Goal: Book appointment/travel/reservation

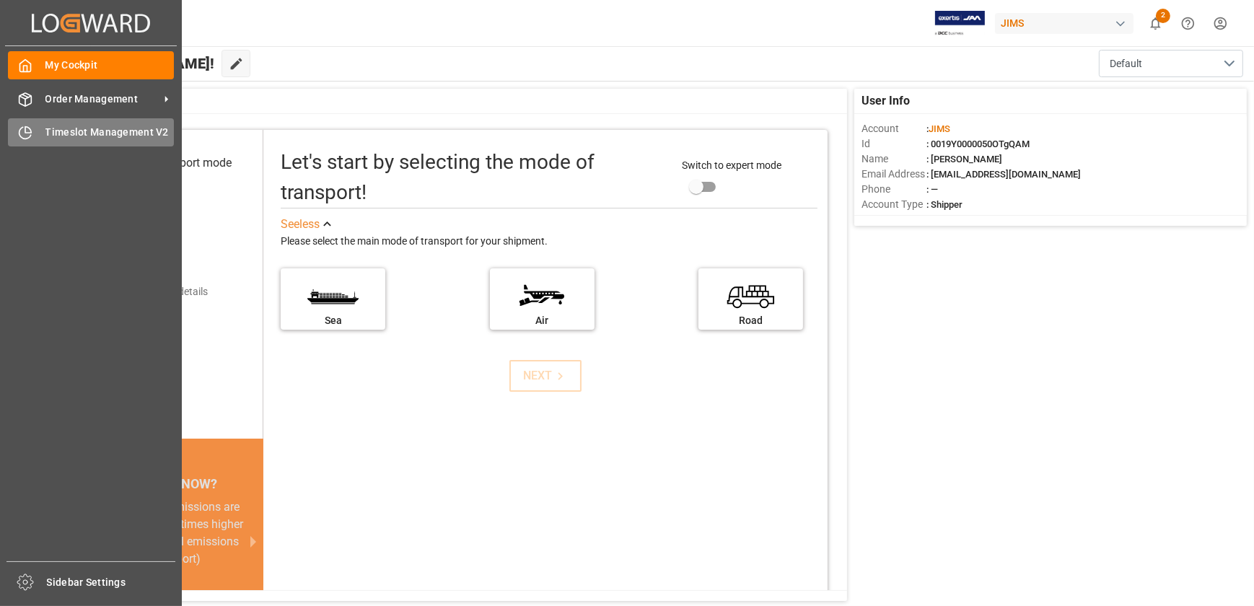
click at [33, 131] on div "Timeslot Management V2 Timeslot Management V2" at bounding box center [91, 132] width 166 height 28
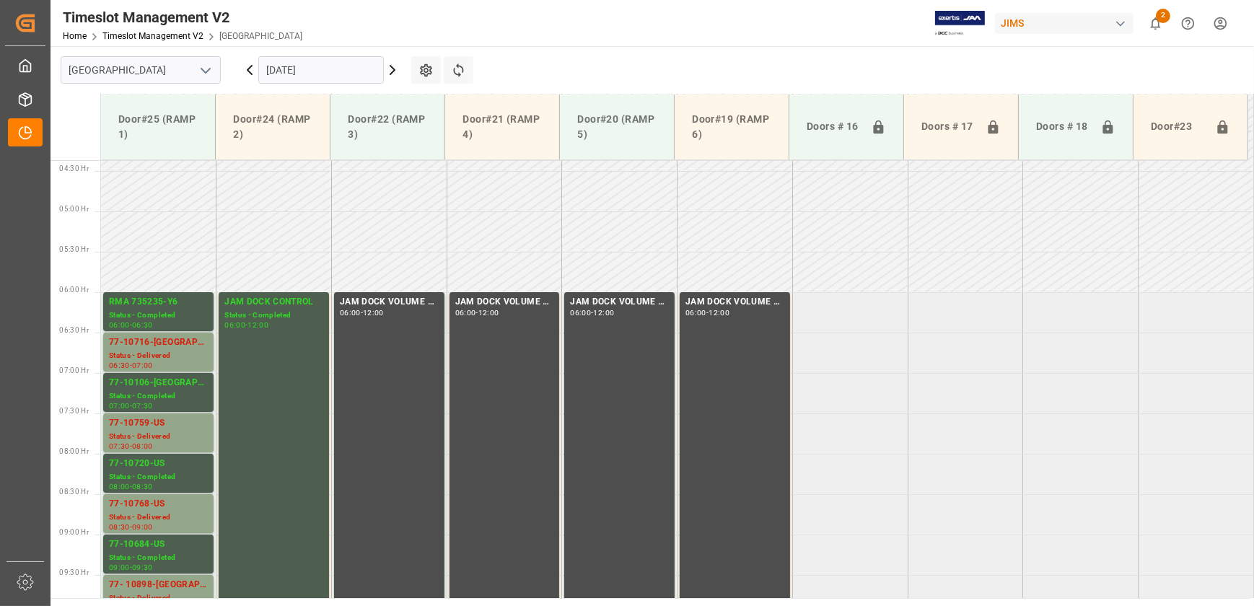
scroll to position [327, 0]
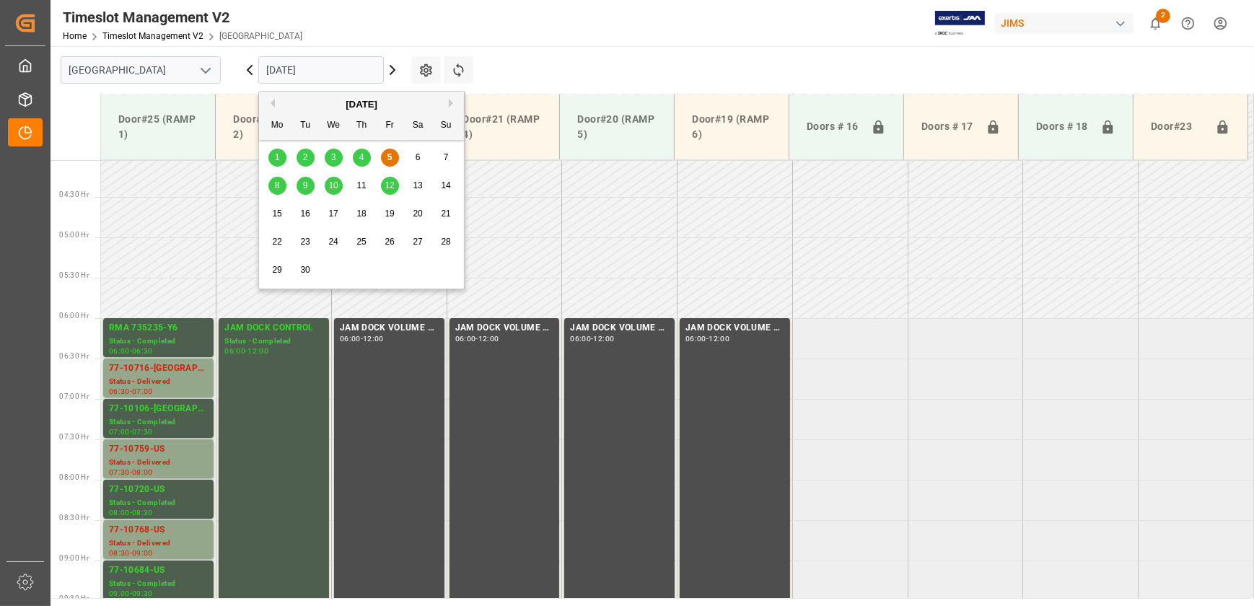
click at [317, 69] on input "[DATE]" at bounding box center [321, 69] width 126 height 27
click at [300, 183] on div "9" at bounding box center [306, 185] width 18 height 17
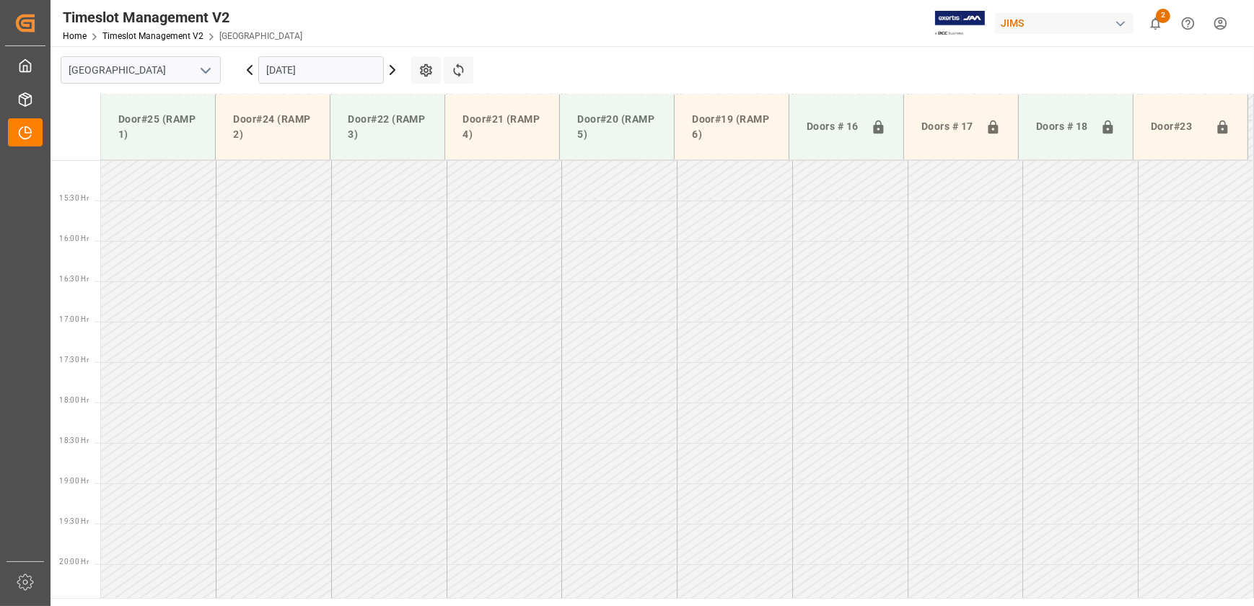
scroll to position [1218, 0]
click at [334, 72] on input "[DATE]" at bounding box center [321, 69] width 126 height 27
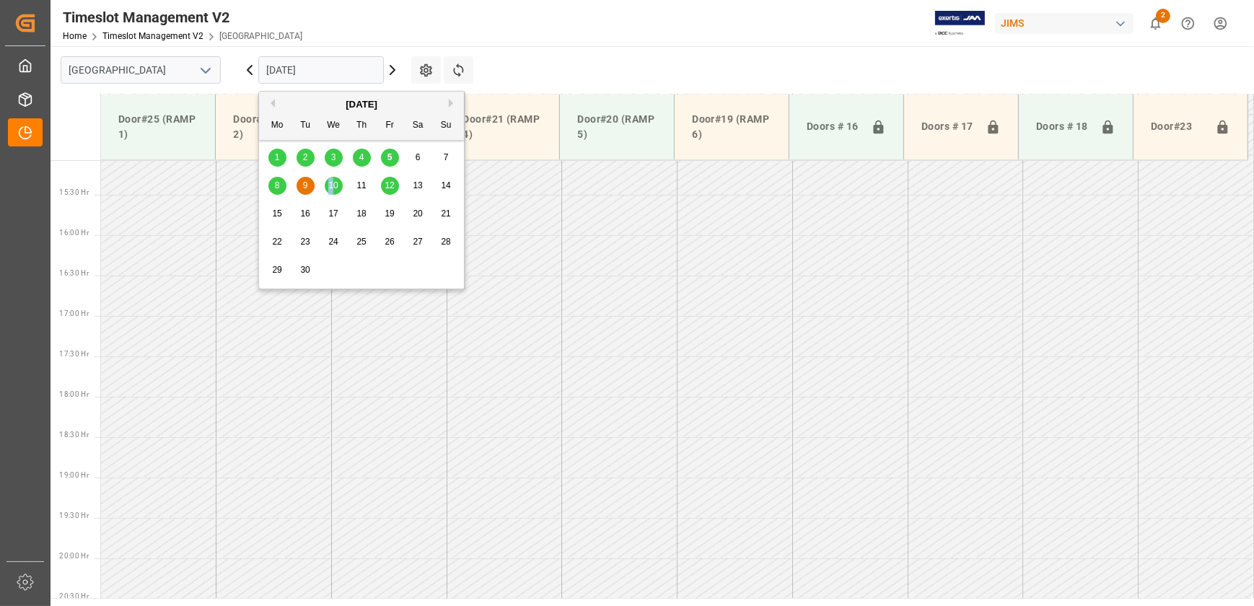
click at [330, 186] on span "10" at bounding box center [332, 185] width 9 height 10
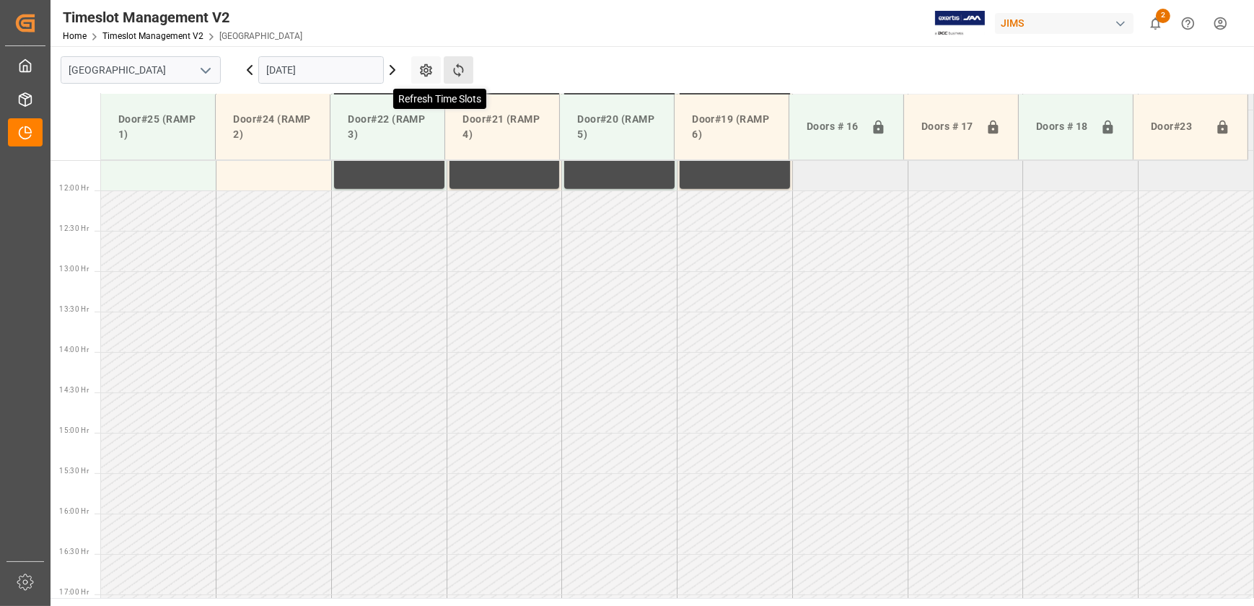
scroll to position [734, 0]
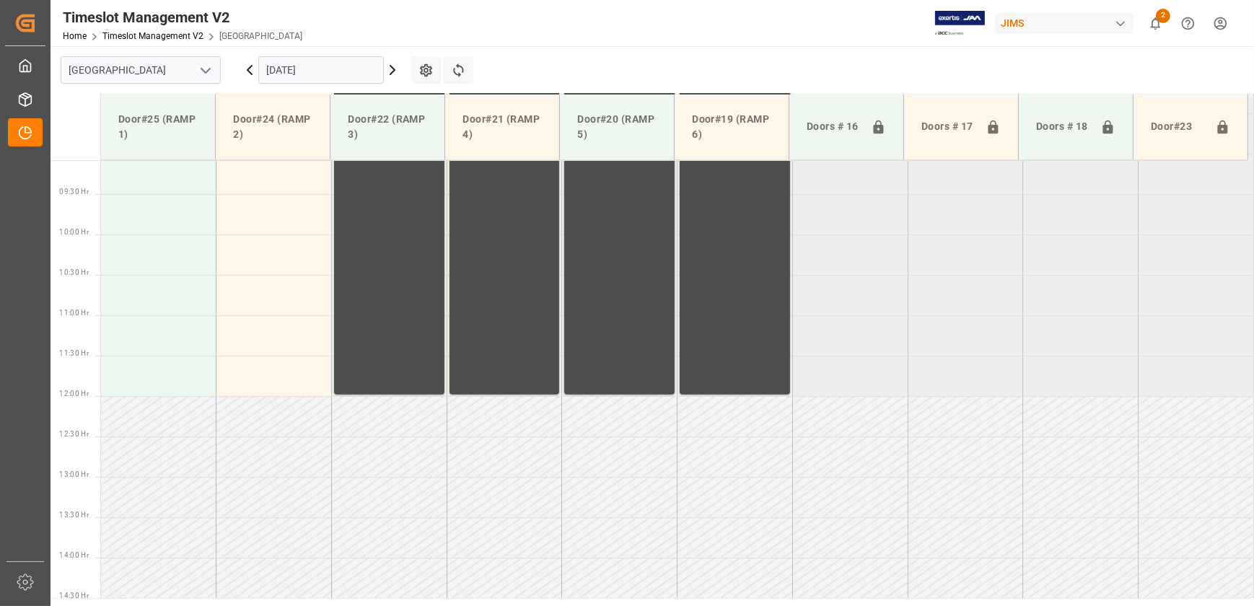
click at [310, 65] on input "[DATE]" at bounding box center [321, 69] width 126 height 27
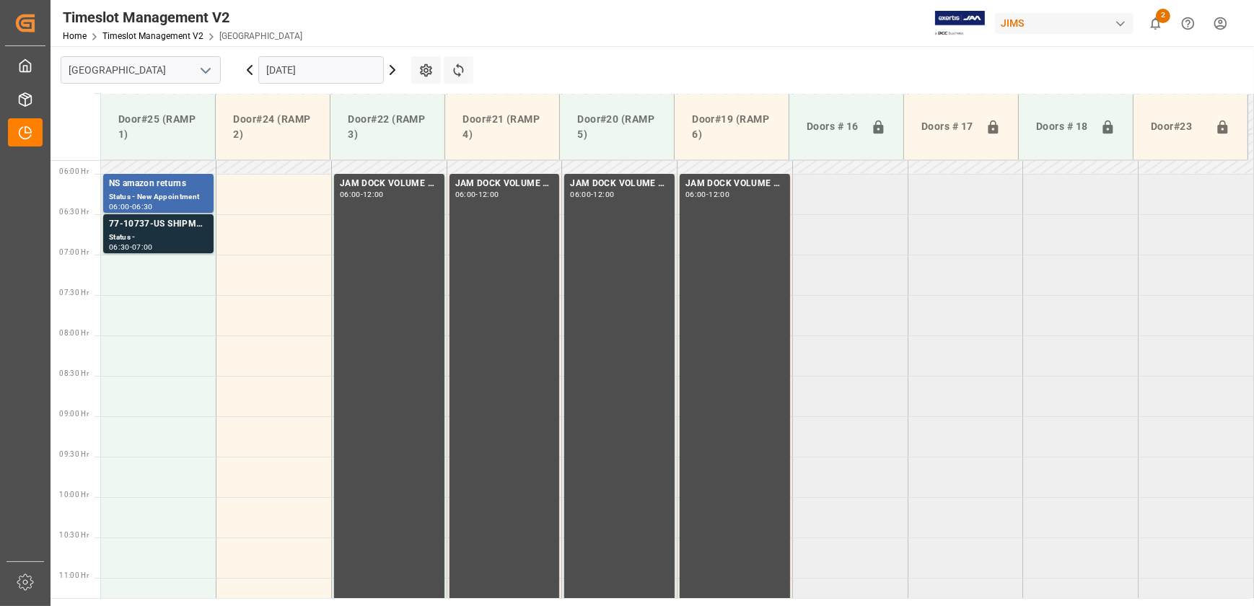
scroll to position [209, 0]
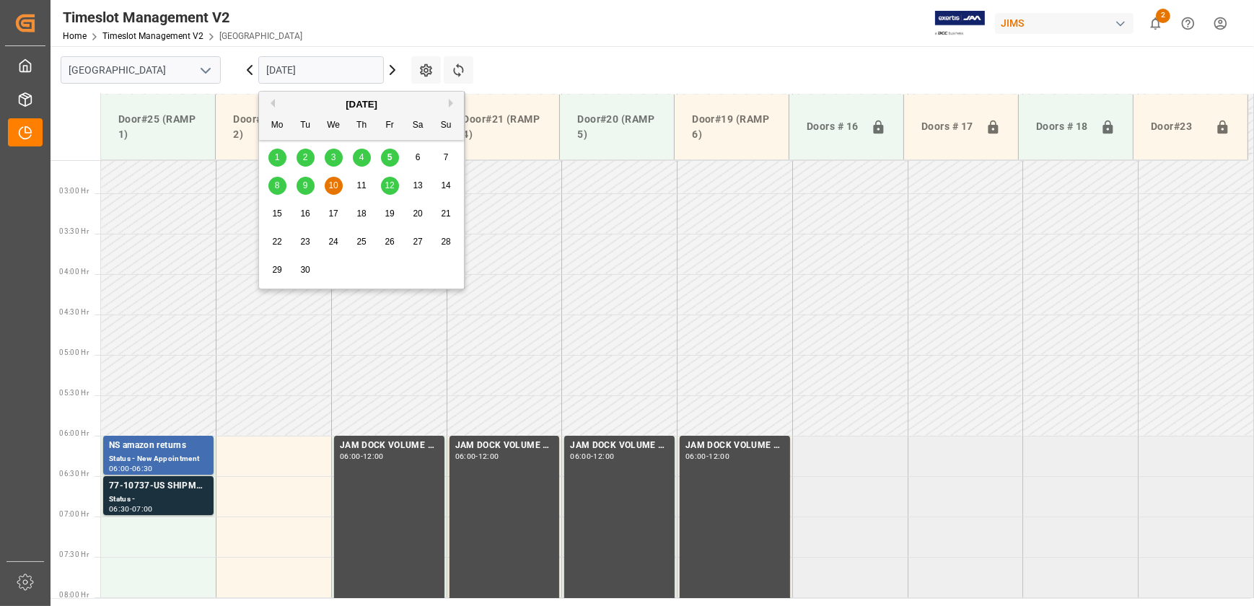
click at [330, 65] on input "[DATE]" at bounding box center [321, 69] width 126 height 27
click at [392, 183] on span "12" at bounding box center [389, 185] width 9 height 10
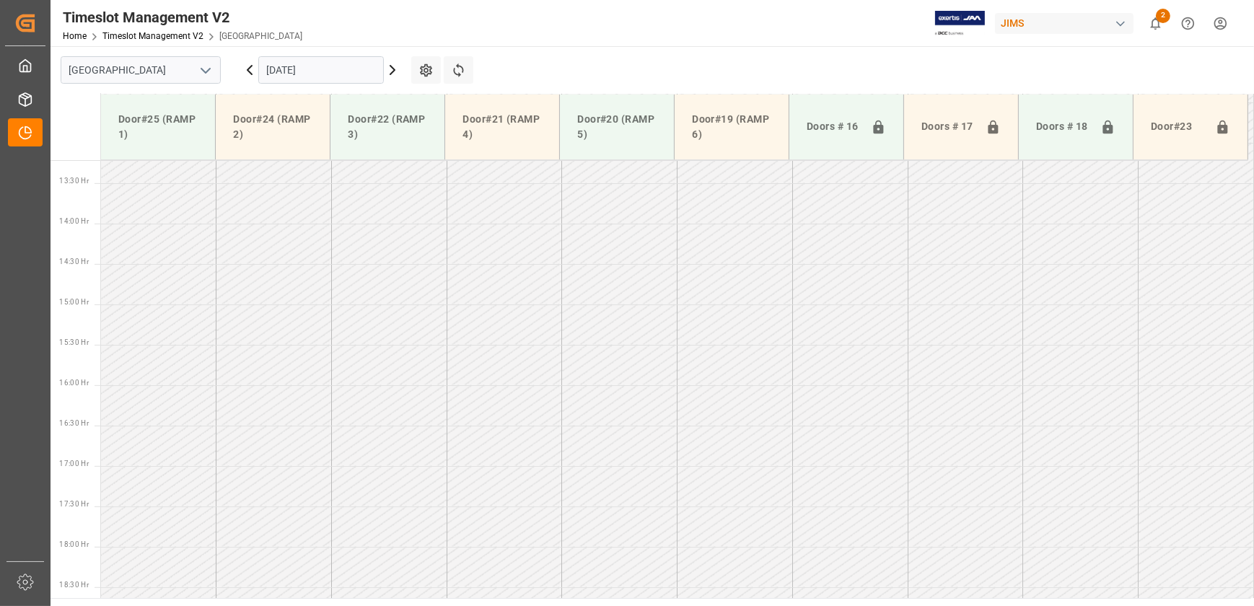
scroll to position [822, 0]
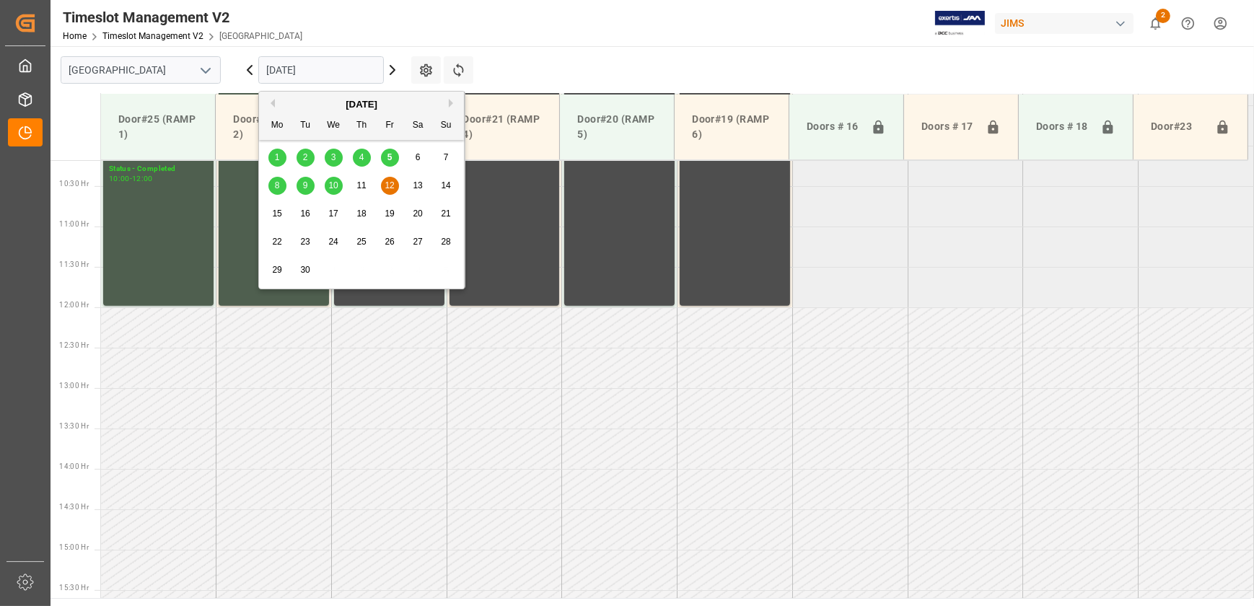
click at [322, 72] on input "[DATE]" at bounding box center [321, 69] width 126 height 27
click at [275, 180] on span "8" at bounding box center [277, 185] width 5 height 10
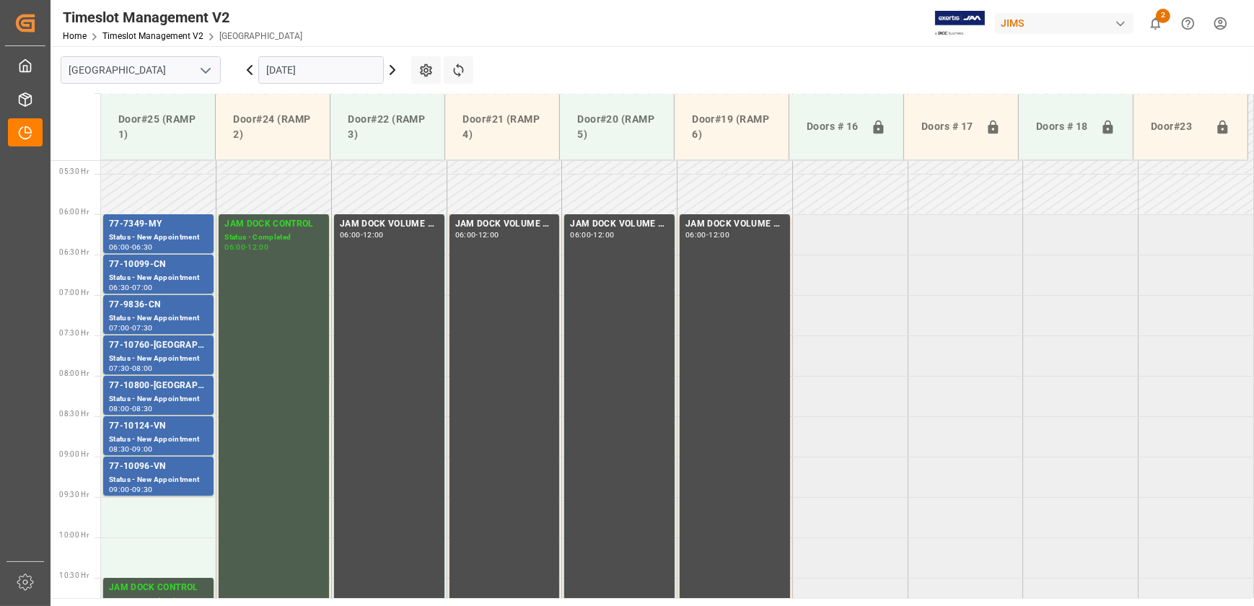
scroll to position [431, 0]
